Goal: Find specific page/section

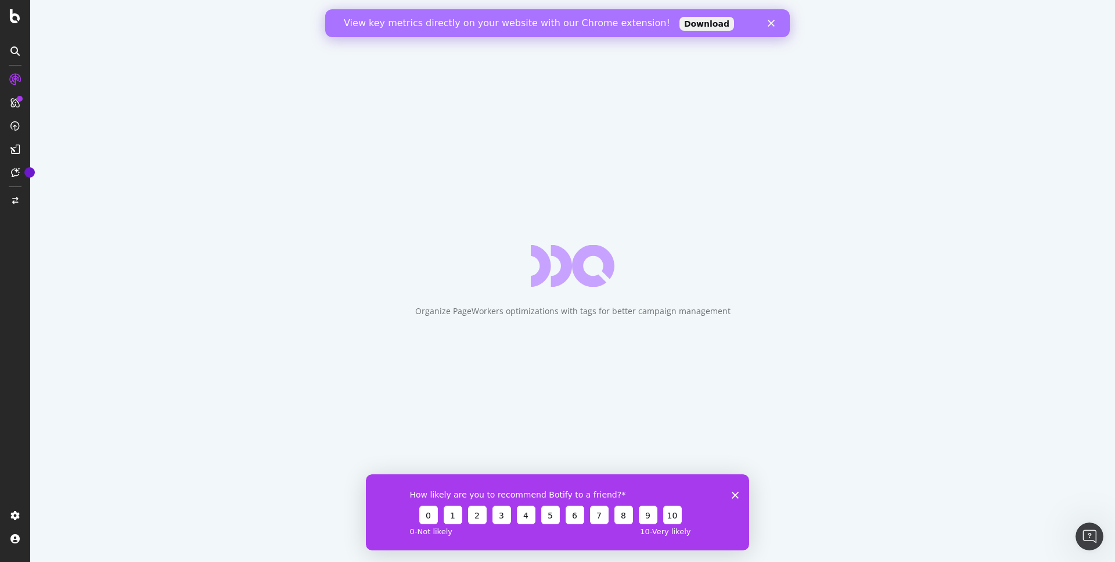
click at [770, 24] on polygon "Close" at bounding box center [771, 23] width 7 height 7
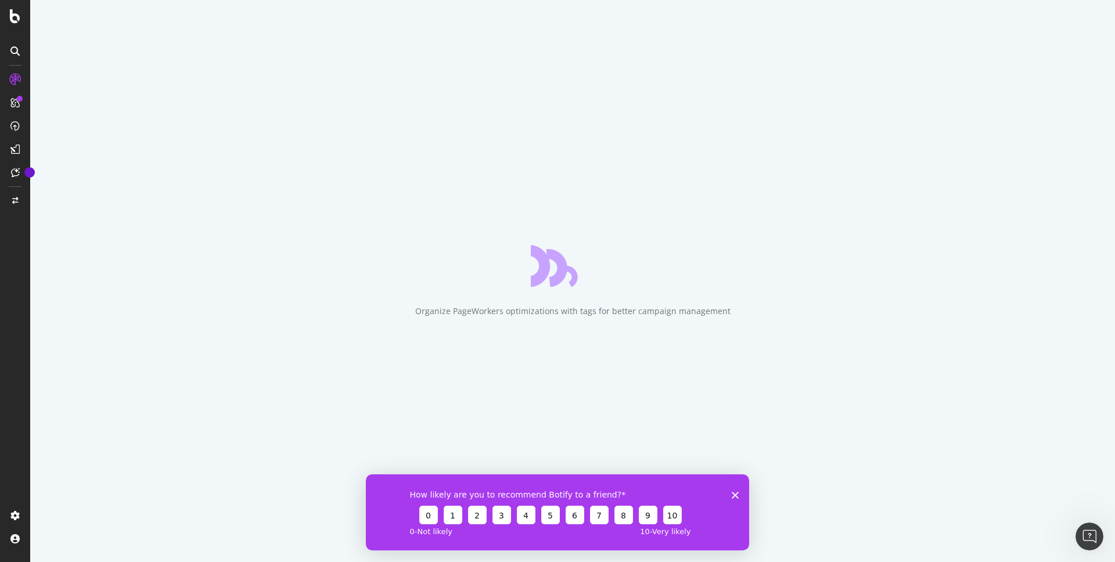
click at [737, 495] on icon "Close survey" at bounding box center [735, 494] width 7 height 7
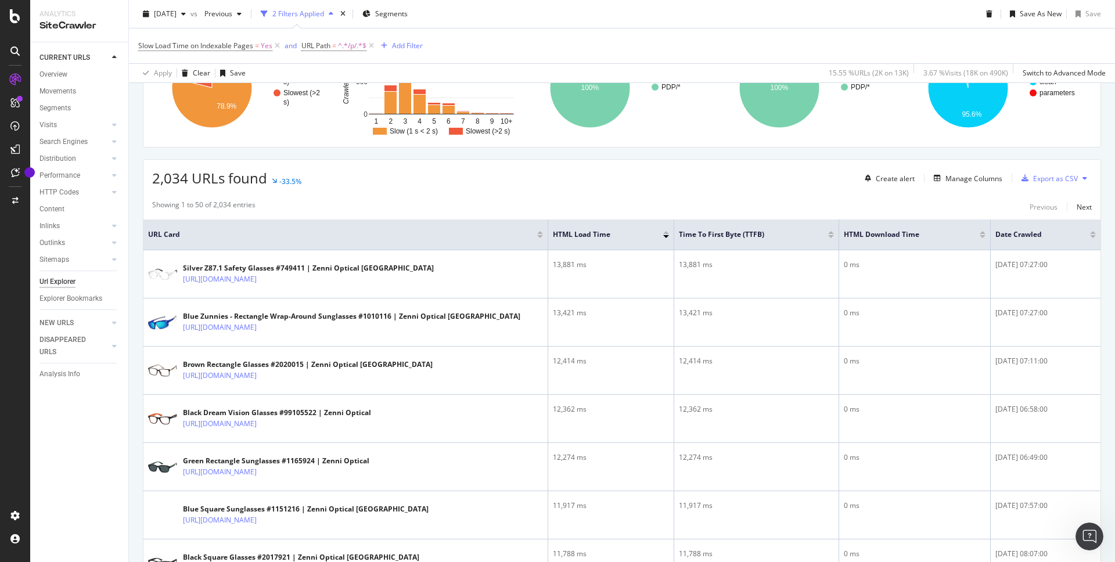
scroll to position [194, 0]
